Goal: Obtain resource: Download file/media

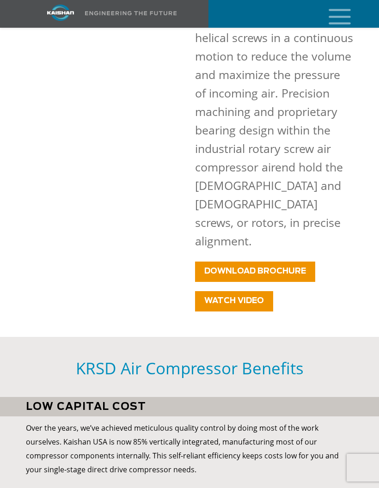
scroll to position [800, 0]
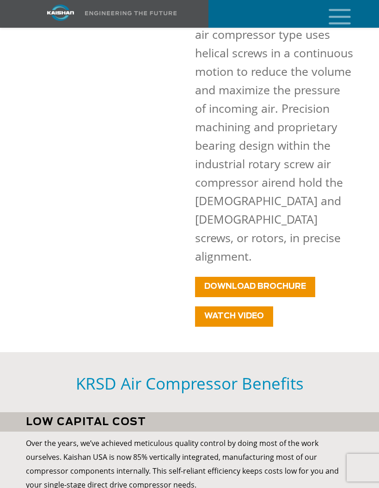
click at [285, 282] on span "DOWNLOAD BROCHURE" at bounding box center [255, 286] width 102 height 8
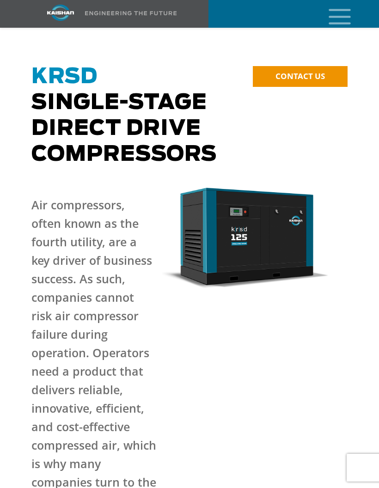
scroll to position [62, 0]
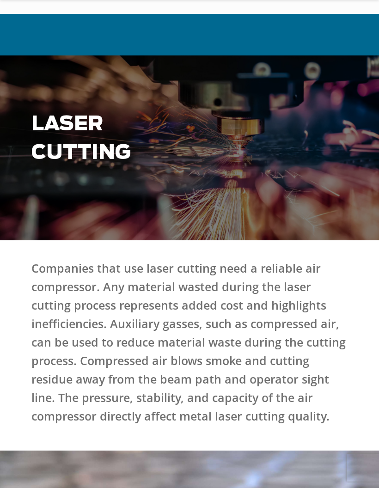
scroll to position [1020, 0]
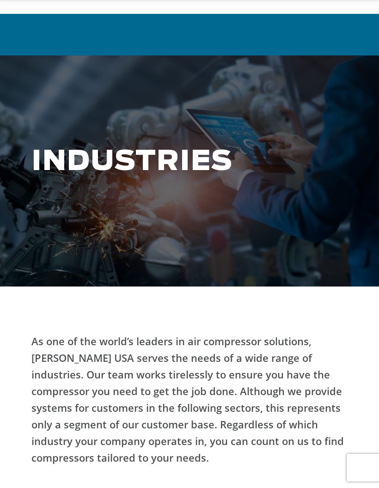
scroll to position [457, 0]
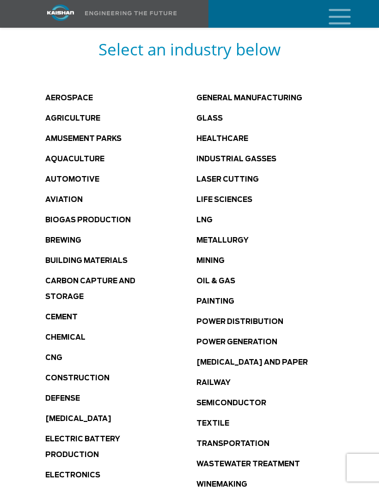
click at [297, 95] on link "General Manufacturing" at bounding box center [249, 98] width 106 height 7
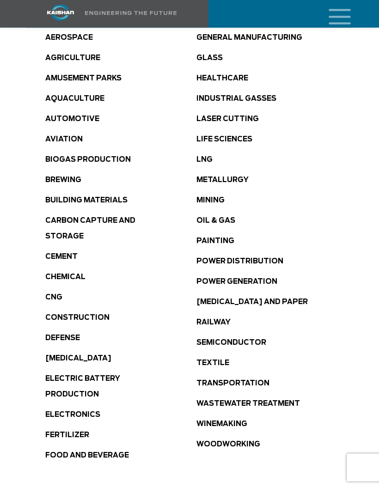
scroll to position [518, 0]
click at [70, 177] on link "Brewing" at bounding box center [63, 180] width 36 height 7
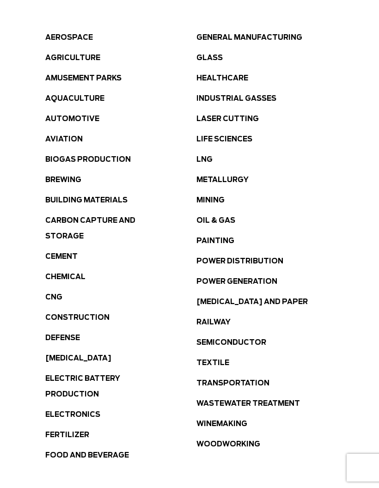
scroll to position [555, 0]
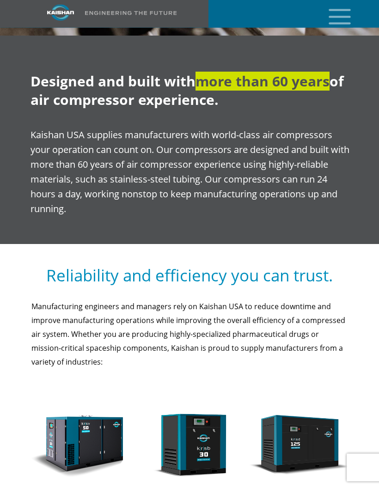
scroll to position [724, 0]
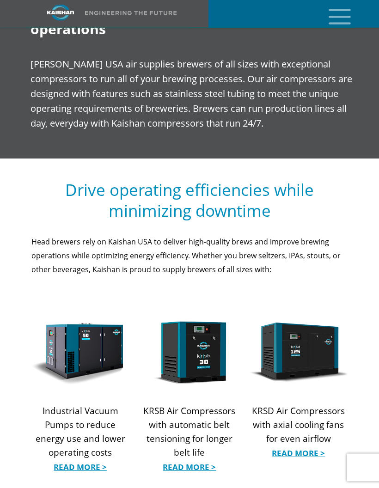
scroll to position [776, 0]
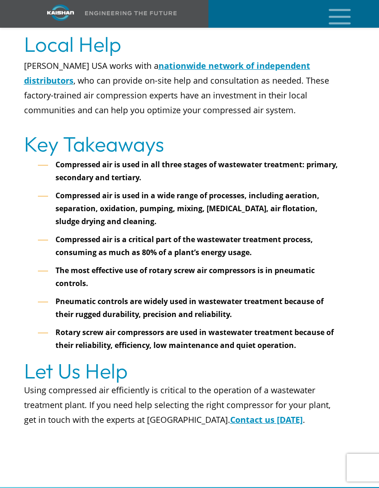
scroll to position [3585, 0]
